Goal: Information Seeking & Learning: Learn about a topic

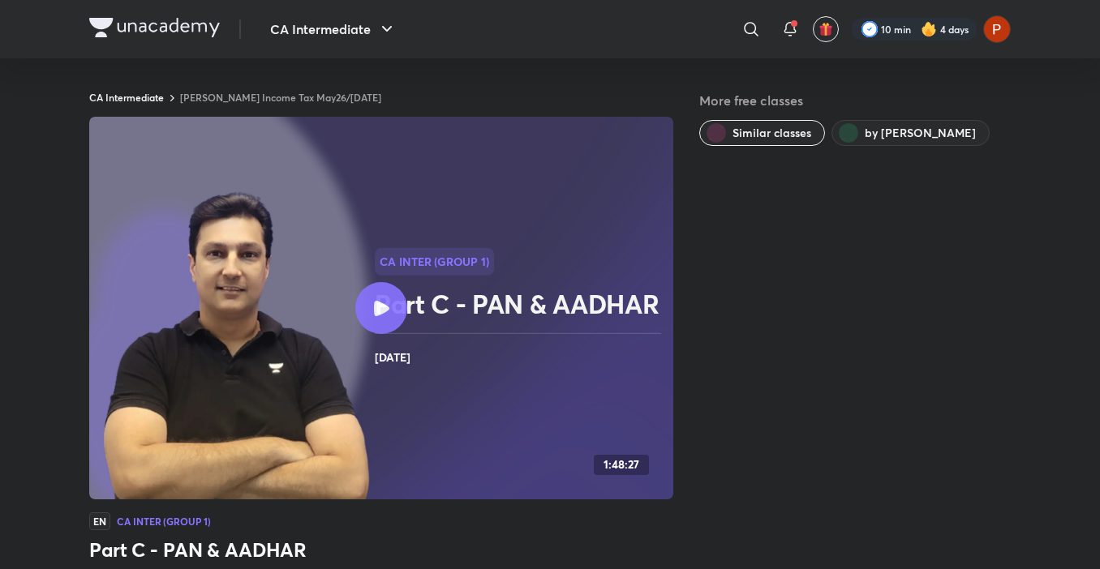
click at [372, 296] on div at bounding box center [381, 308] width 52 height 52
click at [791, 24] on span at bounding box center [794, 23] width 6 height 6
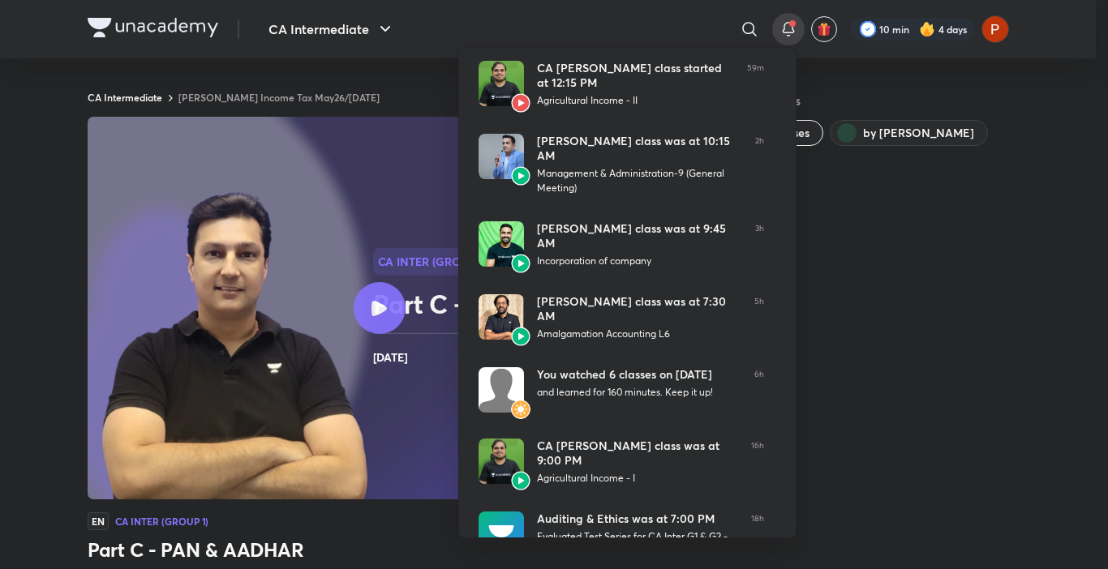
click at [311, 26] on div at bounding box center [554, 284] width 1108 height 569
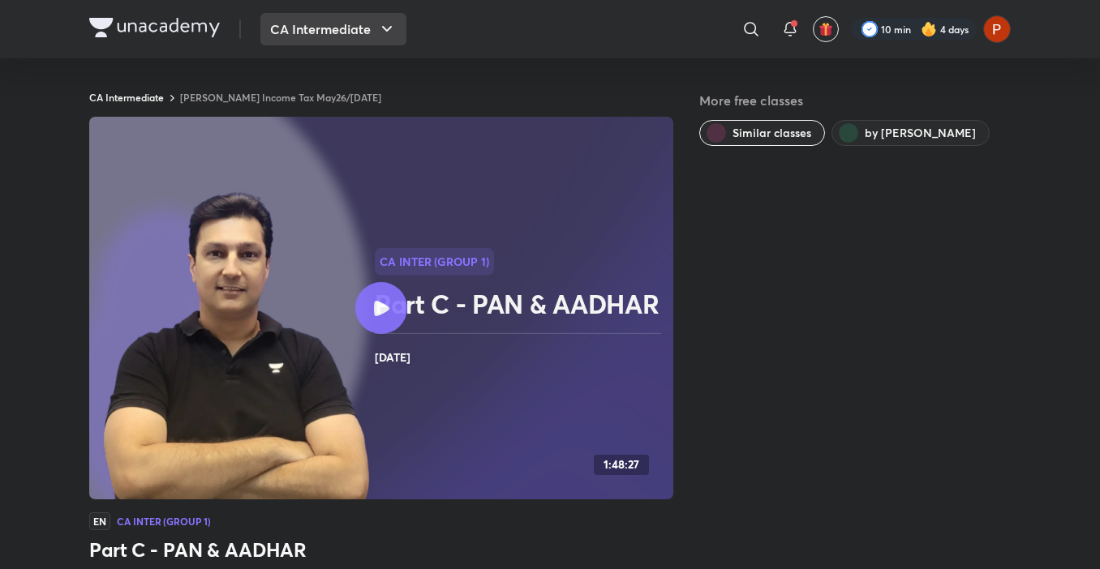
click at [323, 29] on button "CA Intermediate" at bounding box center [333, 29] width 146 height 32
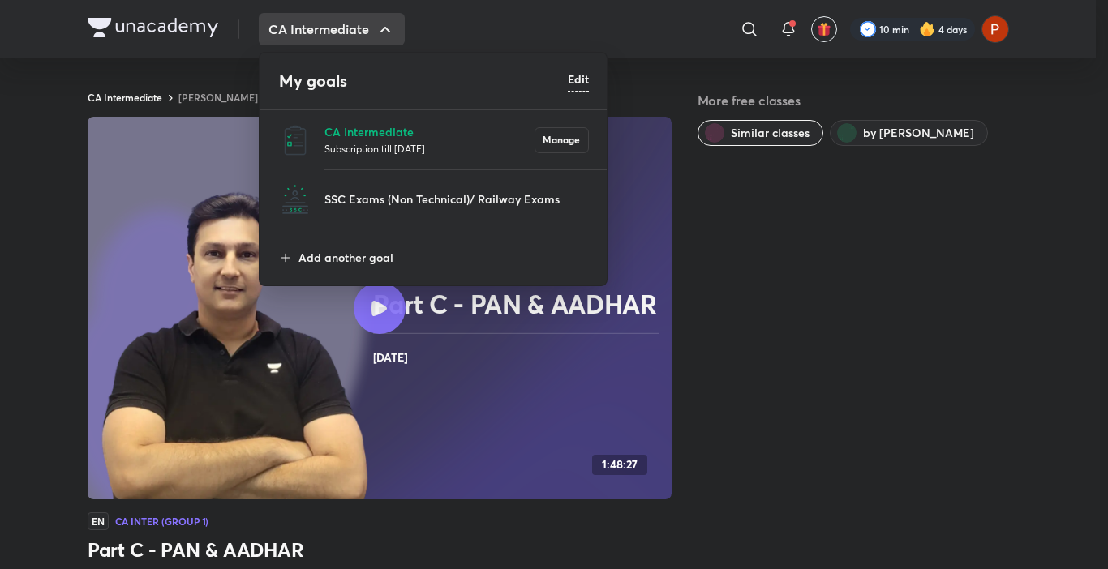
click at [341, 140] on p "Subscription till [DATE]" at bounding box center [429, 148] width 210 height 16
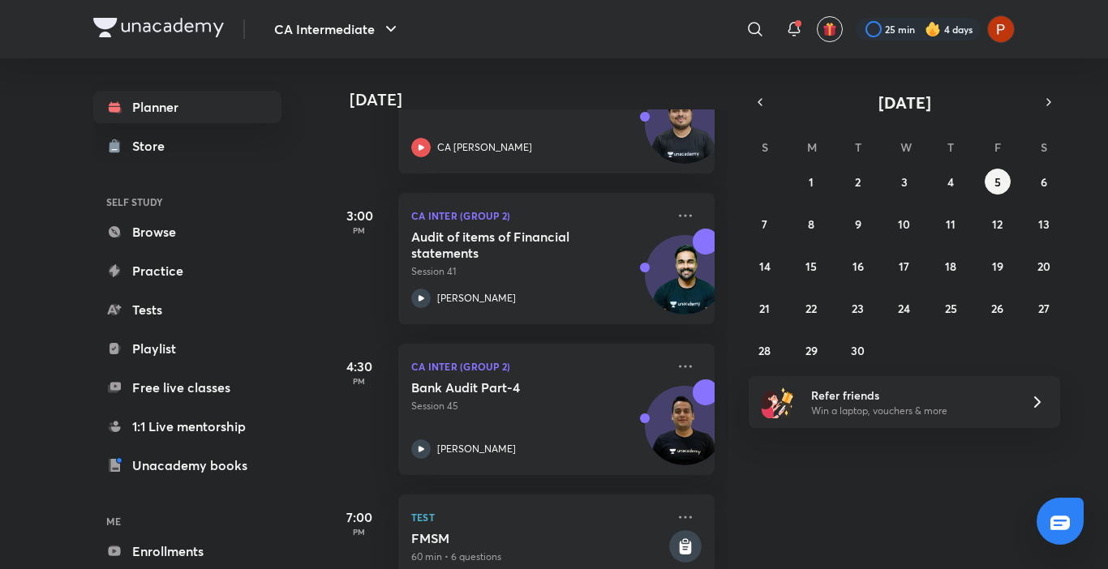
scroll to position [802, 0]
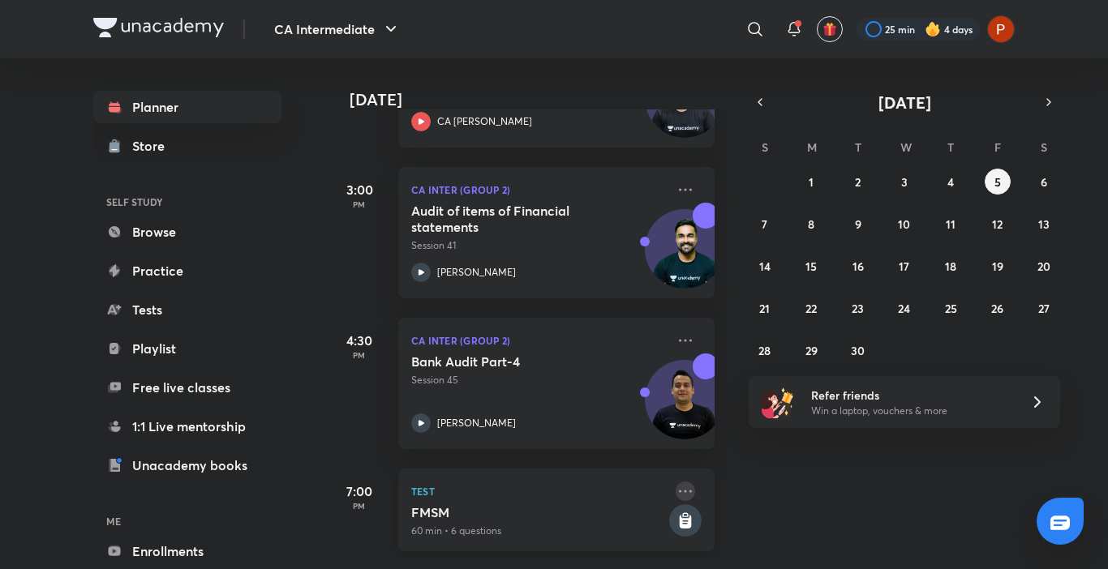
click at [676, 482] on icon at bounding box center [685, 491] width 19 height 19
click at [909, 492] on div "[DATE] Good afternoon, Palak You have 7 events [DATE] Give us your feedback on …" at bounding box center [716, 313] width 778 height 511
click at [1046, 183] on abbr "6" at bounding box center [1044, 181] width 6 height 15
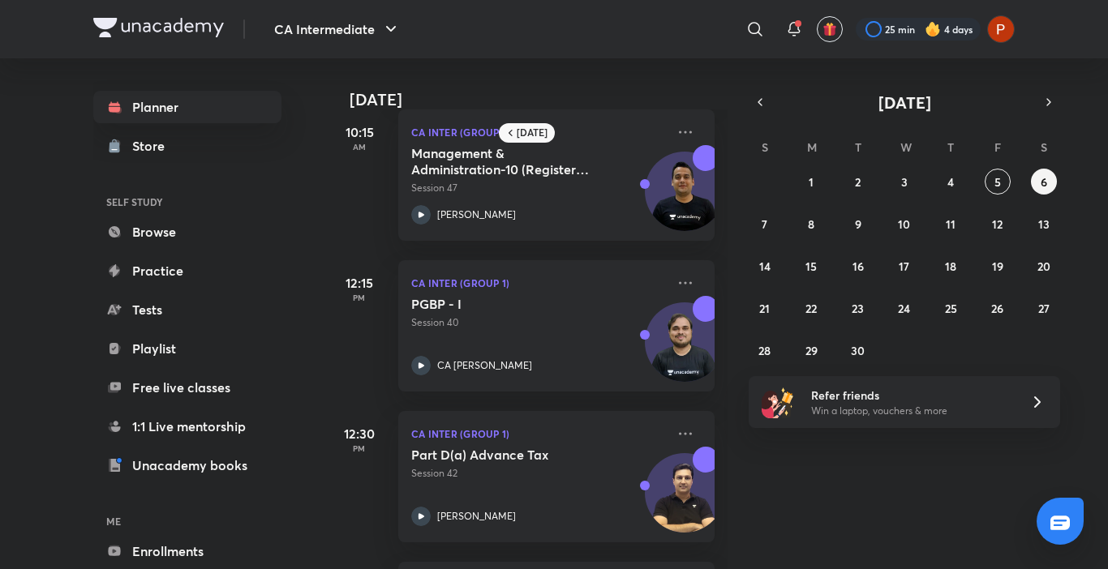
scroll to position [487, 0]
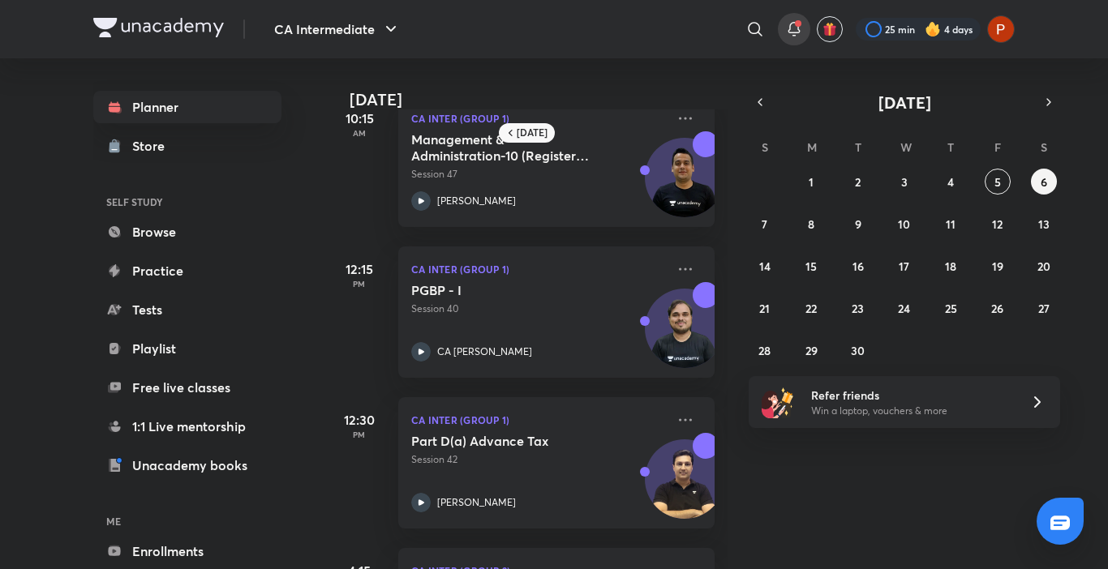
click at [802, 29] on div at bounding box center [794, 29] width 32 height 32
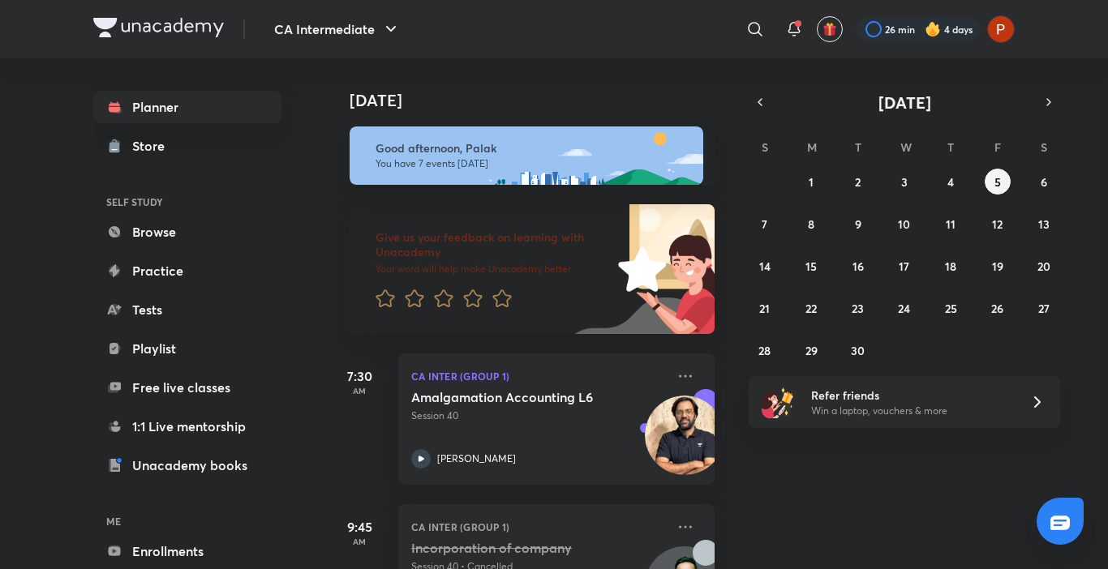
scroll to position [436, 0]
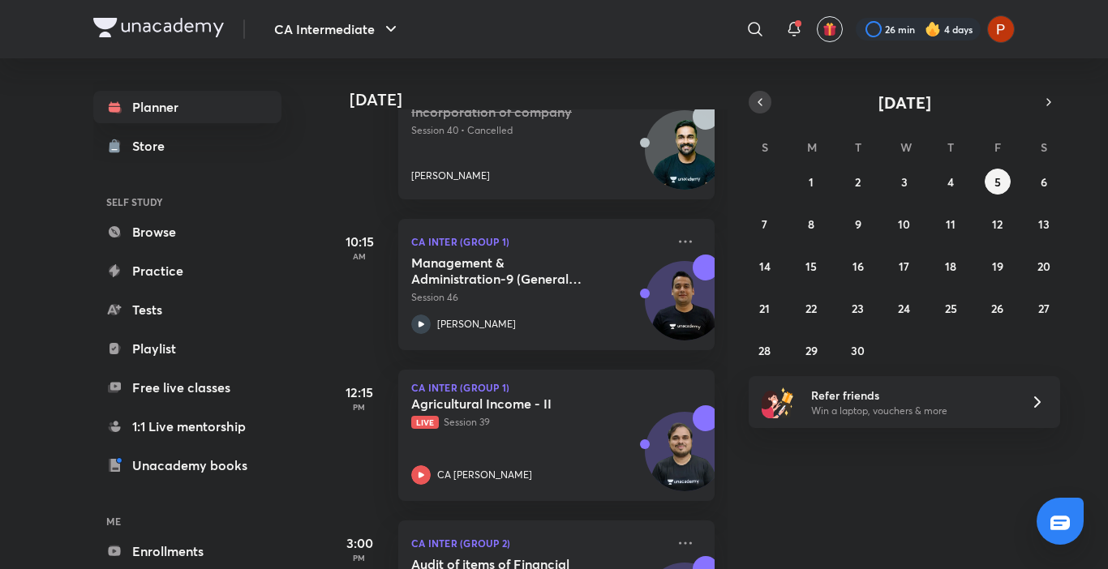
click at [757, 98] on icon "button" at bounding box center [760, 102] width 13 height 15
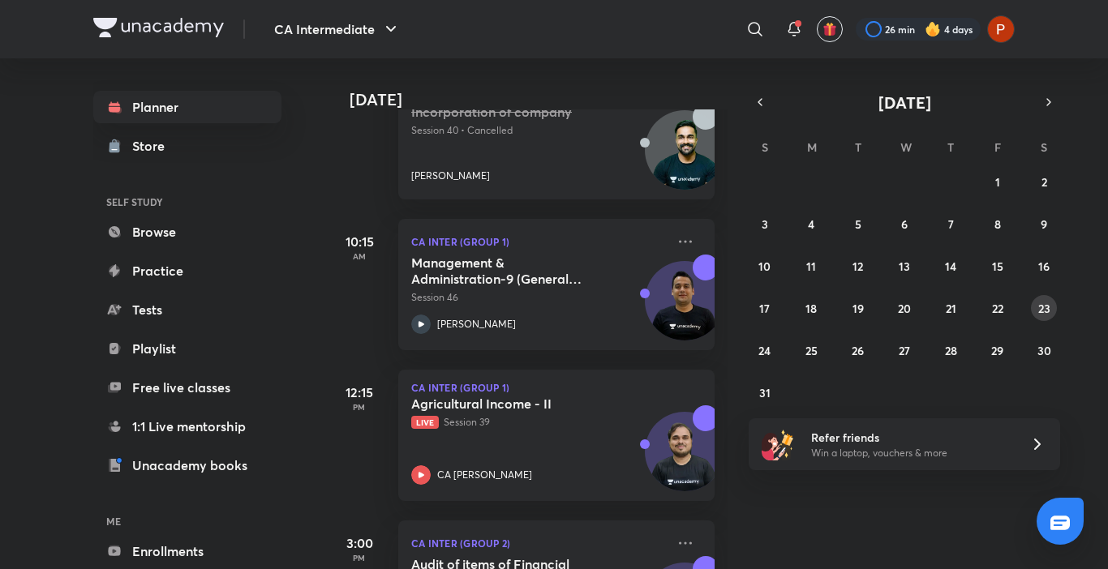
click at [1052, 317] on button "23" at bounding box center [1044, 308] width 26 height 26
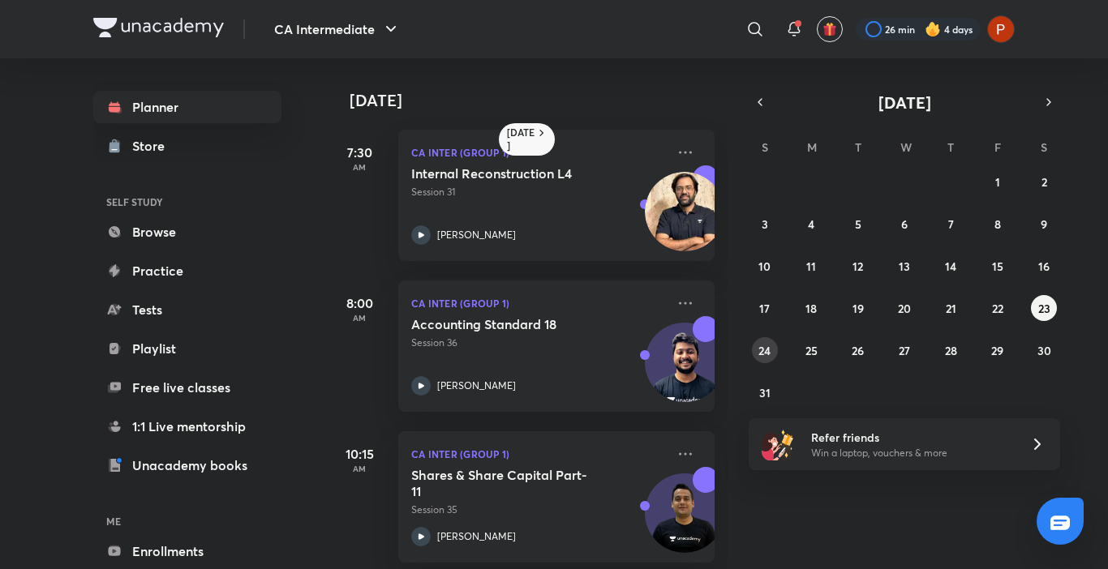
click at [763, 358] on abbr "24" at bounding box center [764, 350] width 12 height 15
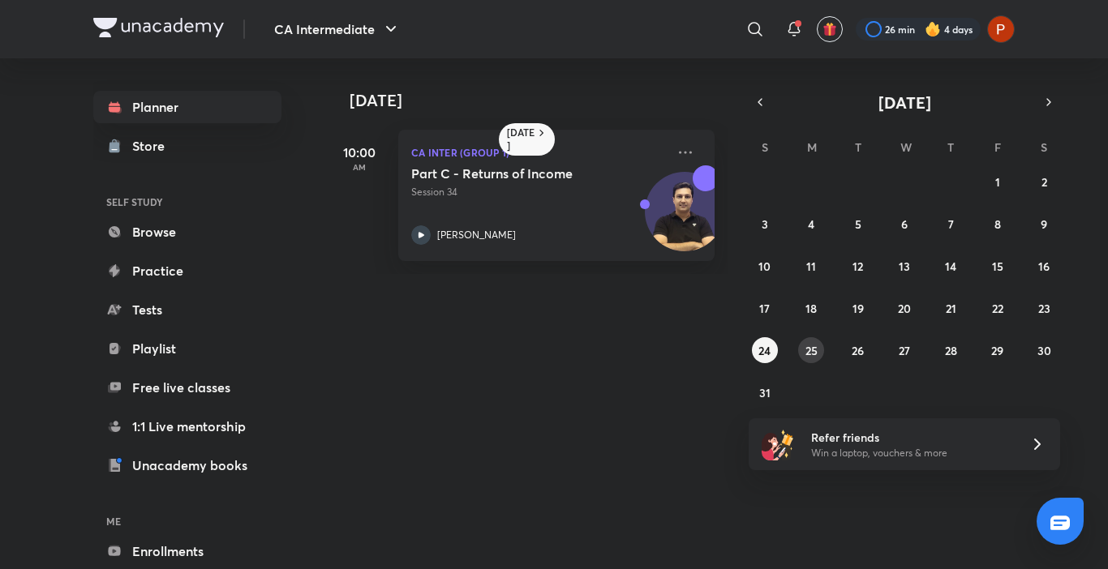
click at [806, 350] on abbr "25" at bounding box center [812, 350] width 12 height 15
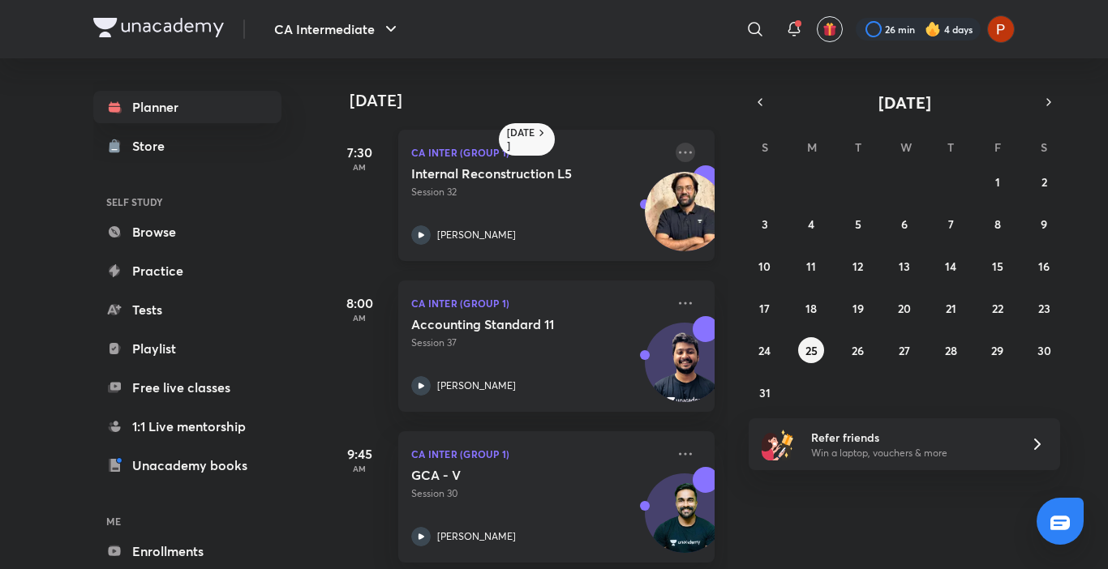
click at [679, 153] on icon at bounding box center [685, 152] width 13 height 2
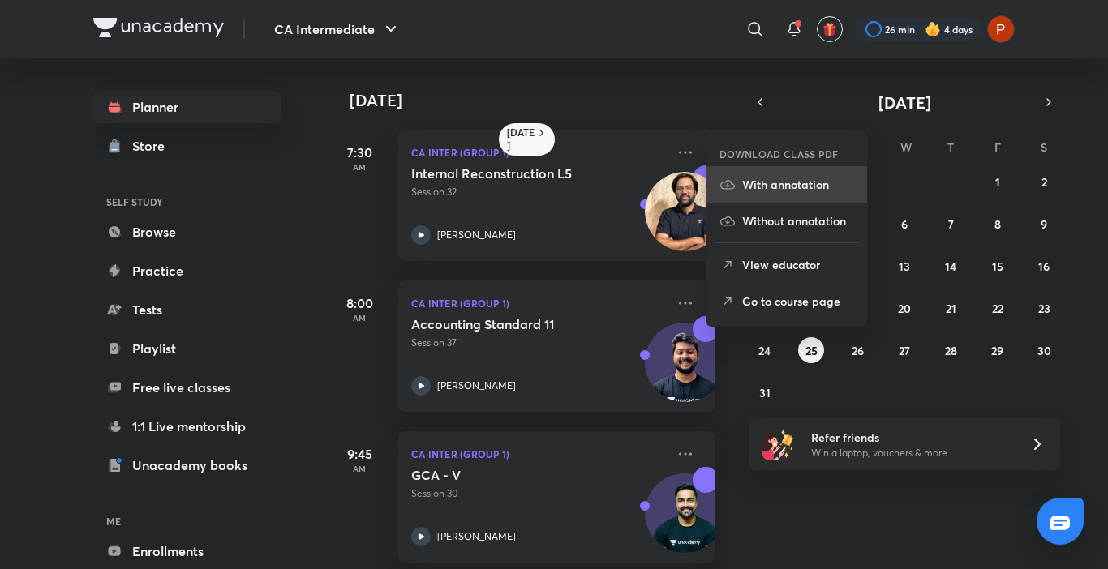
click at [780, 197] on li "With annotation" at bounding box center [787, 184] width 161 height 37
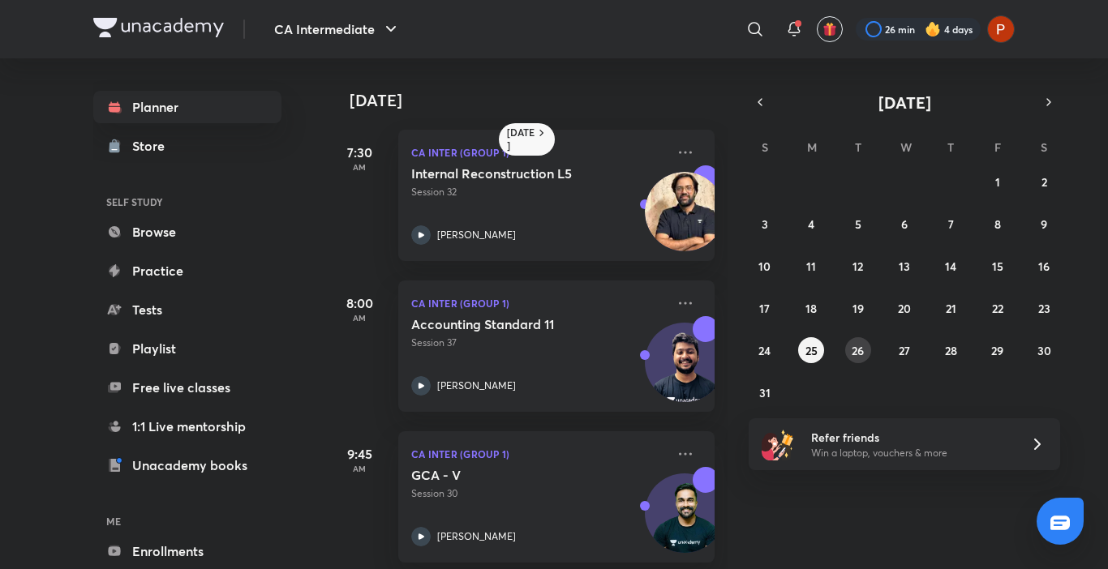
click at [846, 351] on button "26" at bounding box center [858, 350] width 26 height 26
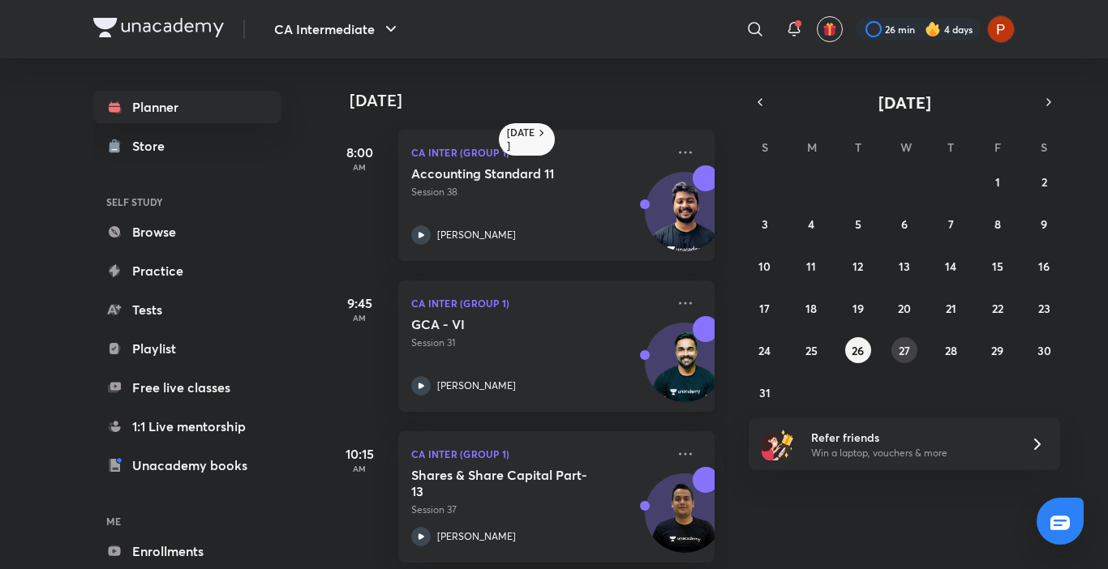
click at [901, 354] on abbr "27" at bounding box center [904, 350] width 11 height 15
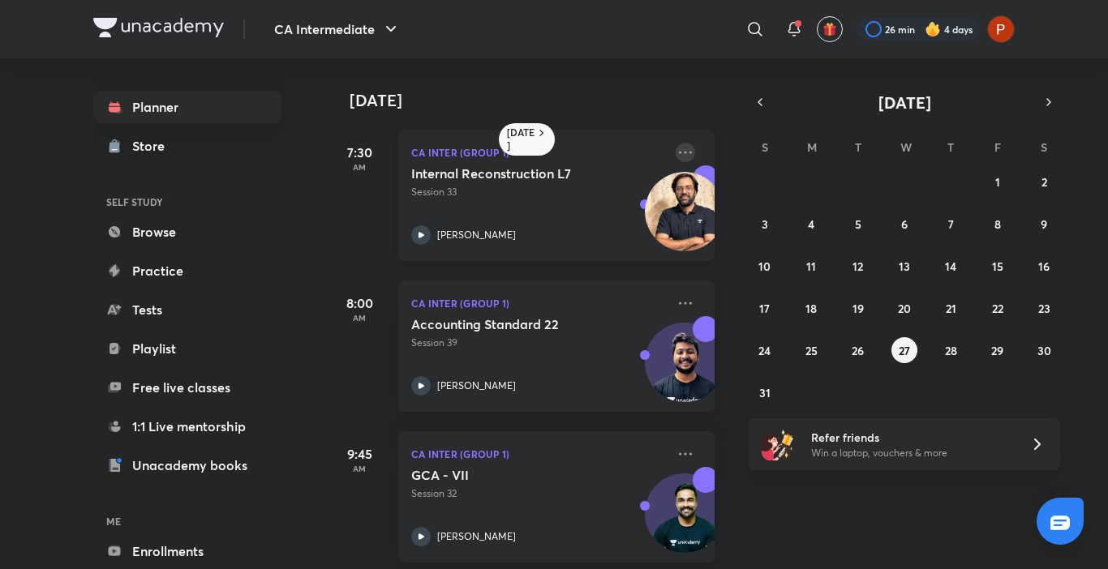
click at [679, 153] on icon at bounding box center [685, 152] width 13 height 2
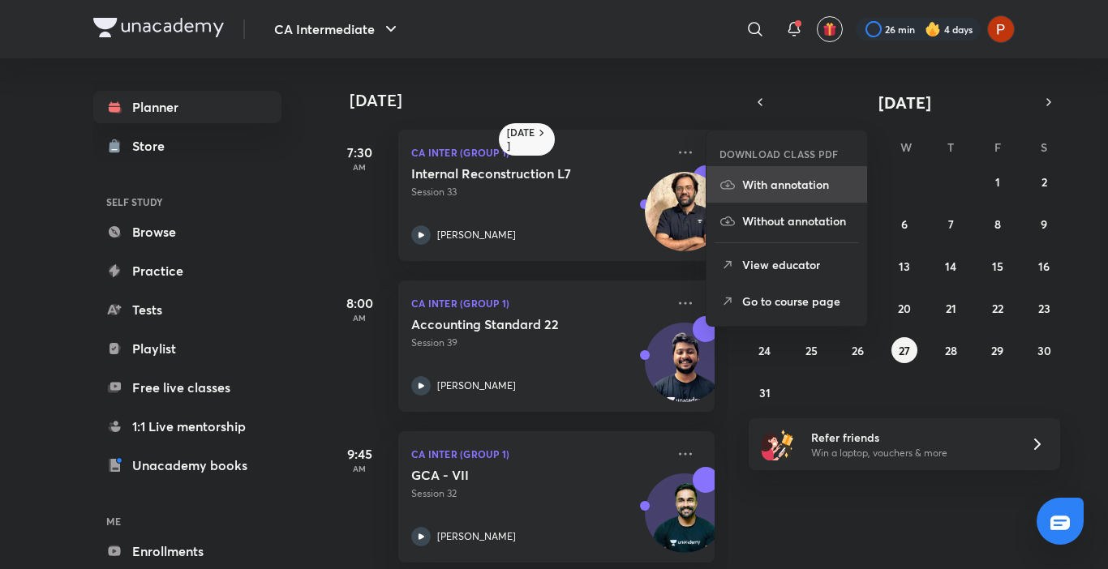
click at [786, 195] on li "With annotation" at bounding box center [787, 184] width 161 height 37
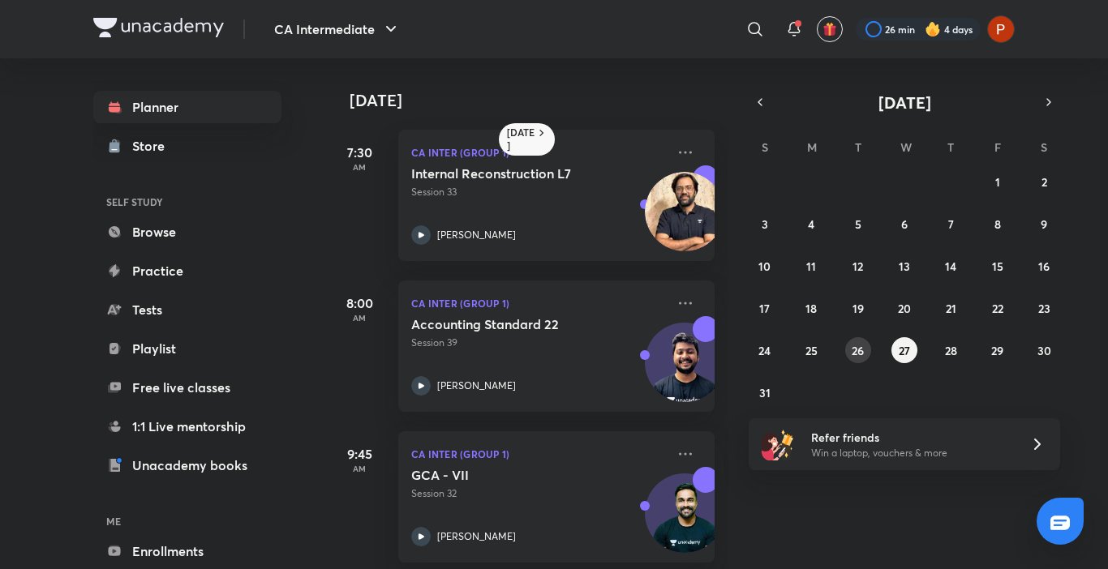
click at [856, 338] on button "26" at bounding box center [858, 350] width 26 height 26
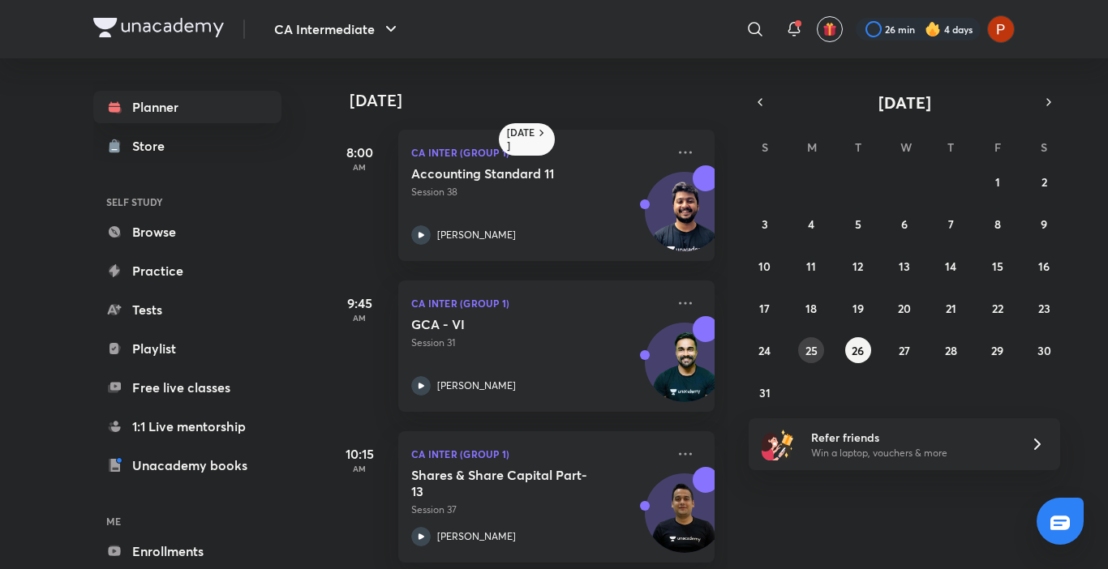
click at [815, 343] on abbr "25" at bounding box center [812, 350] width 12 height 15
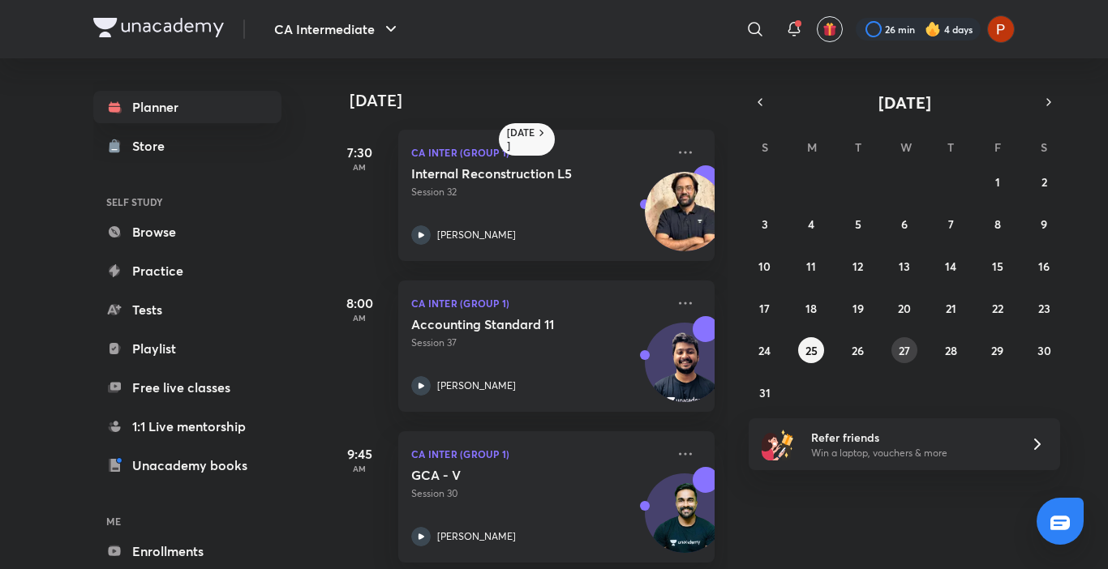
click at [917, 350] on button "27" at bounding box center [905, 350] width 26 height 26
click at [849, 361] on div "27 28 29 30 31 1 2 3 4 5 6 7 8 9 10 11 12 13 14 15 16 17 18 19 20 21 22 23 24 2…" at bounding box center [904, 287] width 311 height 237
click at [861, 354] on abbr "26" at bounding box center [858, 350] width 12 height 15
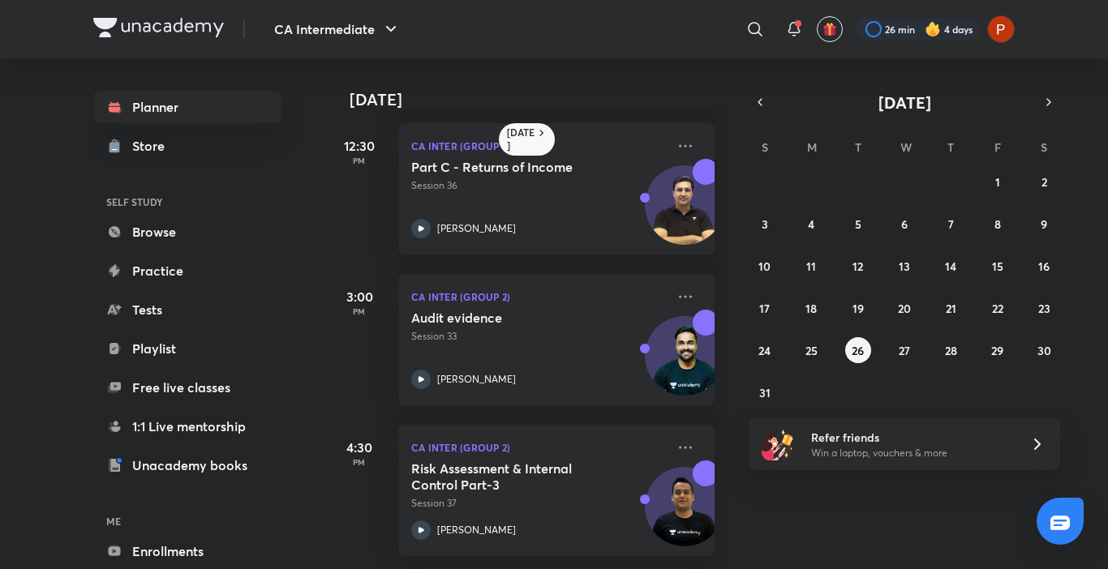
scroll to position [622, 0]
click at [813, 350] on abbr "25" at bounding box center [812, 350] width 12 height 15
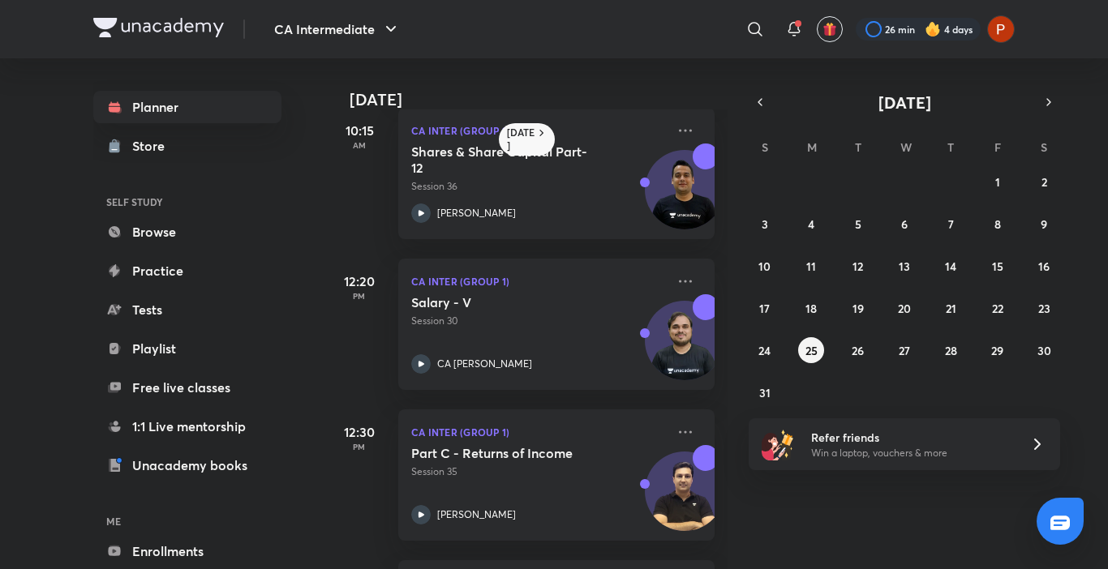
scroll to position [488, 0]
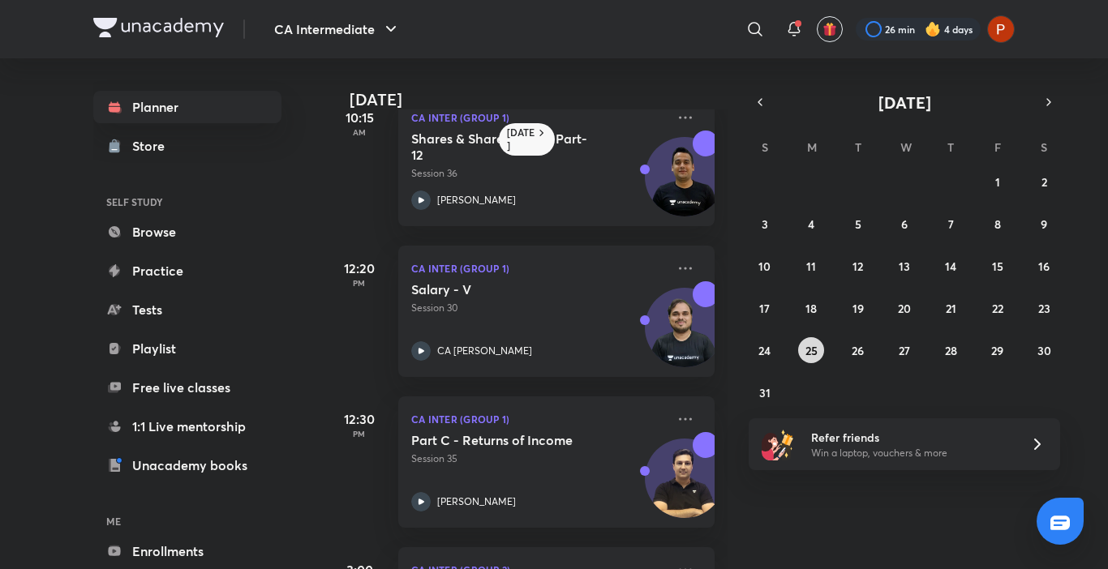
click at [814, 351] on abbr "25" at bounding box center [812, 350] width 12 height 15
drag, startPoint x: 904, startPoint y: 353, endPoint x: 768, endPoint y: 544, distance: 235.0
click at [768, 544] on div "Today 25 August 7:30 AM CA Inter (Group 1) Internal Reconstruction L5 Session 3…" at bounding box center [671, 313] width 688 height 511
click at [754, 353] on button "24" at bounding box center [765, 350] width 26 height 26
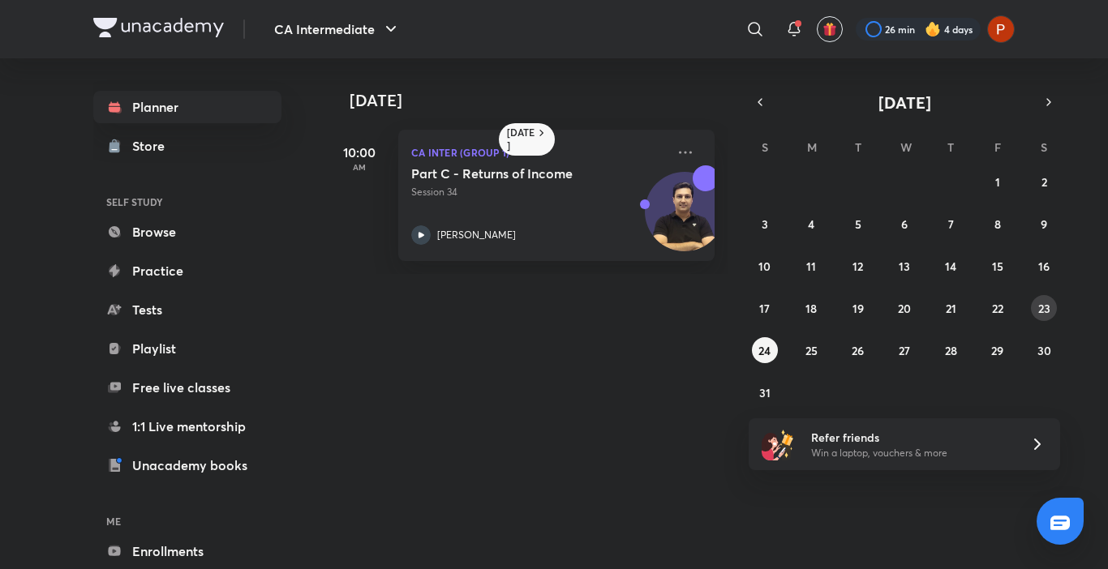
click at [1042, 312] on abbr "23" at bounding box center [1044, 308] width 12 height 15
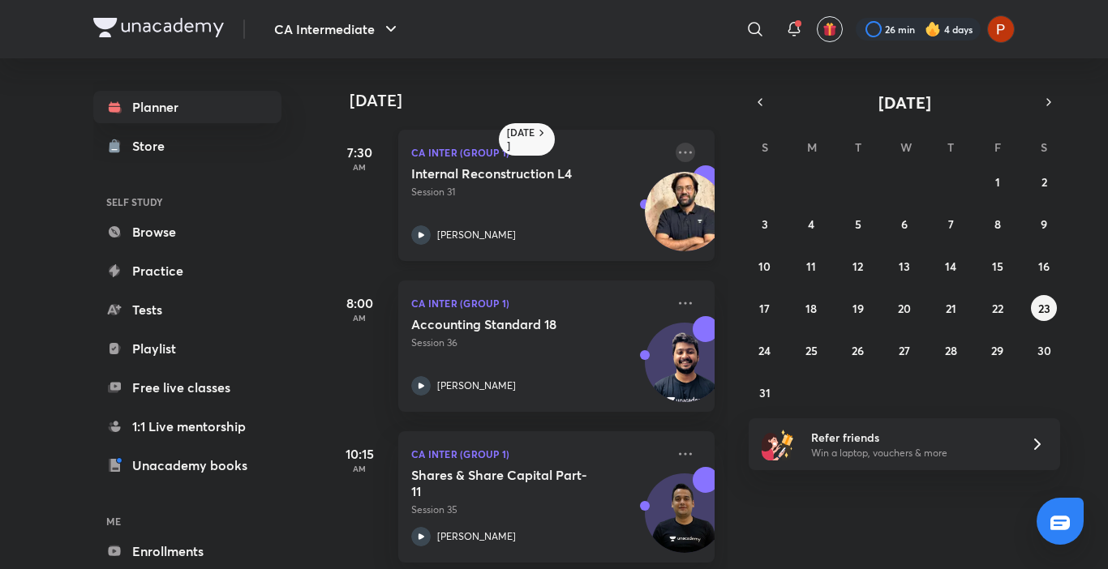
click at [681, 151] on icon at bounding box center [685, 152] width 19 height 19
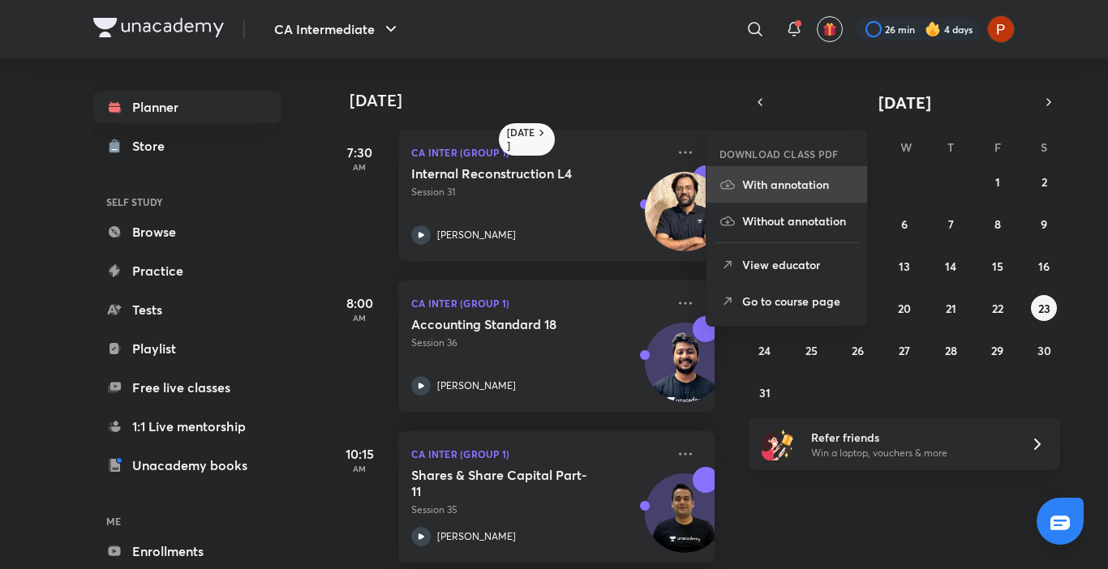
click at [809, 171] on li "With annotation" at bounding box center [787, 184] width 161 height 37
